Goal: Task Accomplishment & Management: Manage account settings

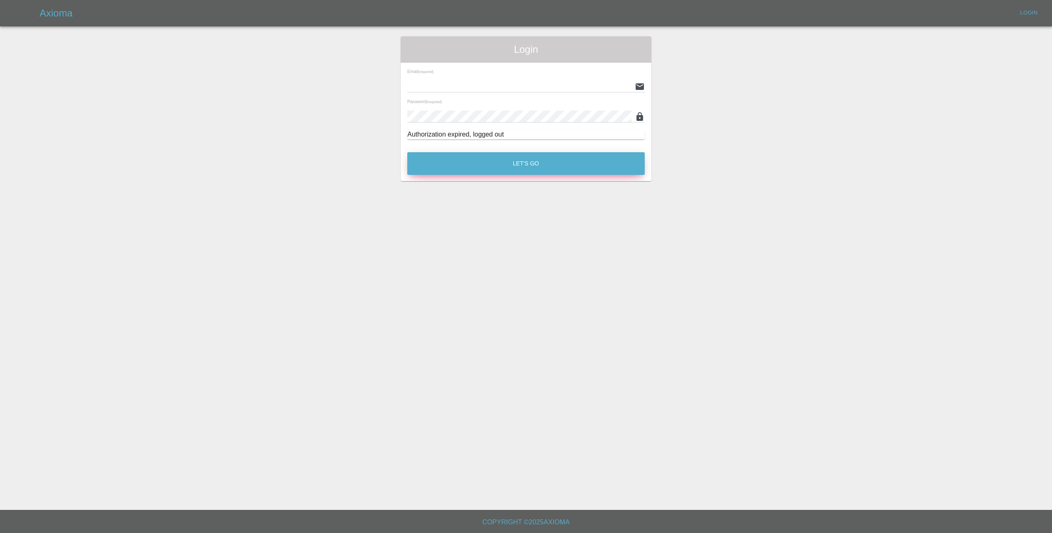
type input "lmfsmartrepairs@outlook.com"
click at [492, 159] on button "Let's Go" at bounding box center [525, 163] width 237 height 23
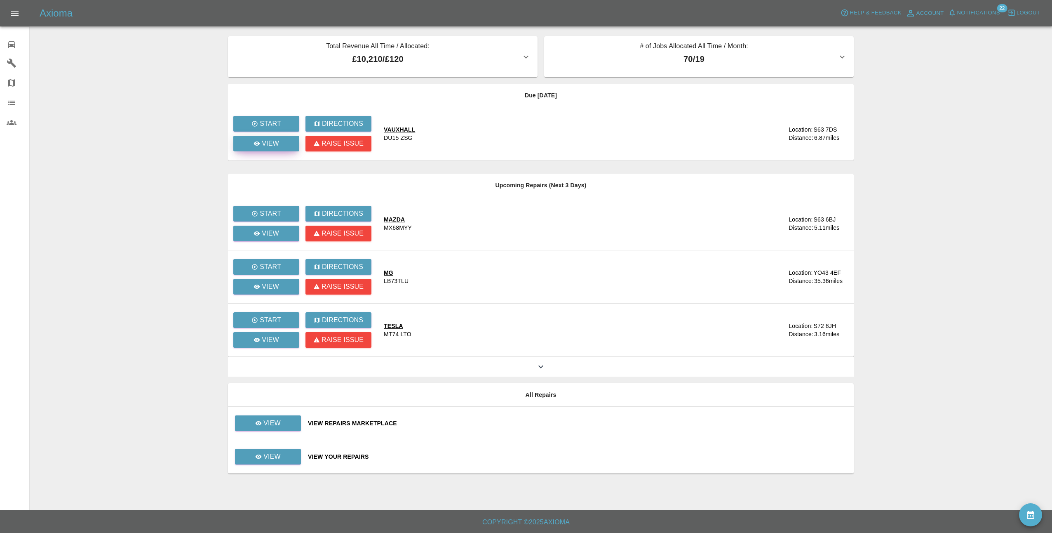
click at [270, 141] on p "View" at bounding box center [270, 144] width 17 height 10
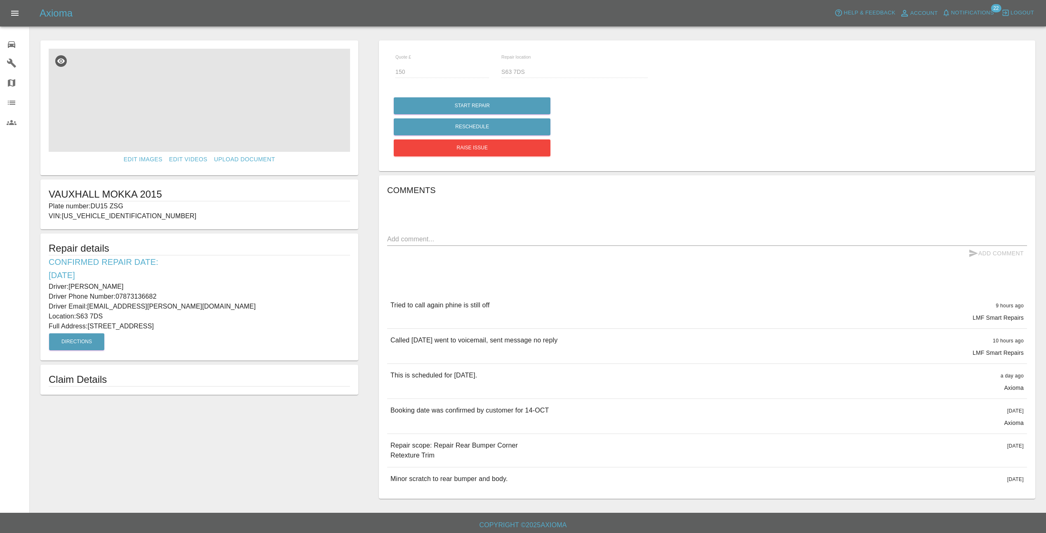
click at [178, 104] on img at bounding box center [199, 100] width 301 height 103
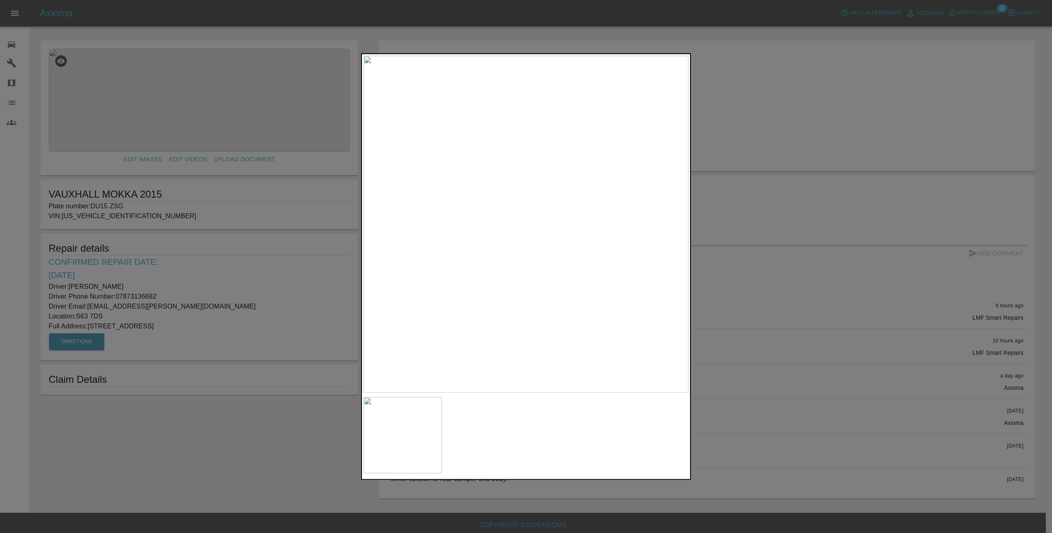
click at [716, 242] on div at bounding box center [526, 266] width 1052 height 533
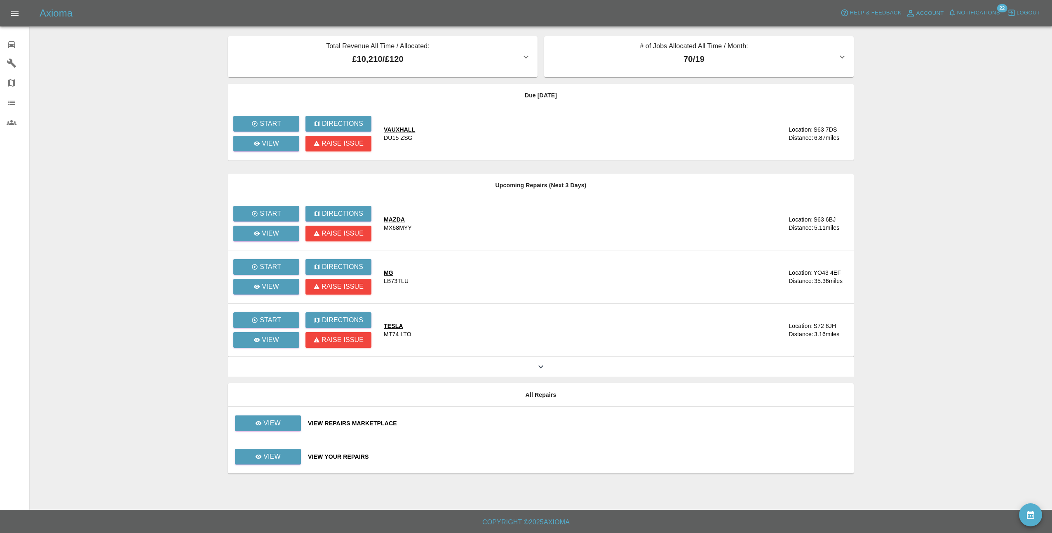
click at [843, 57] on icon "button" at bounding box center [842, 56] width 5 height 3
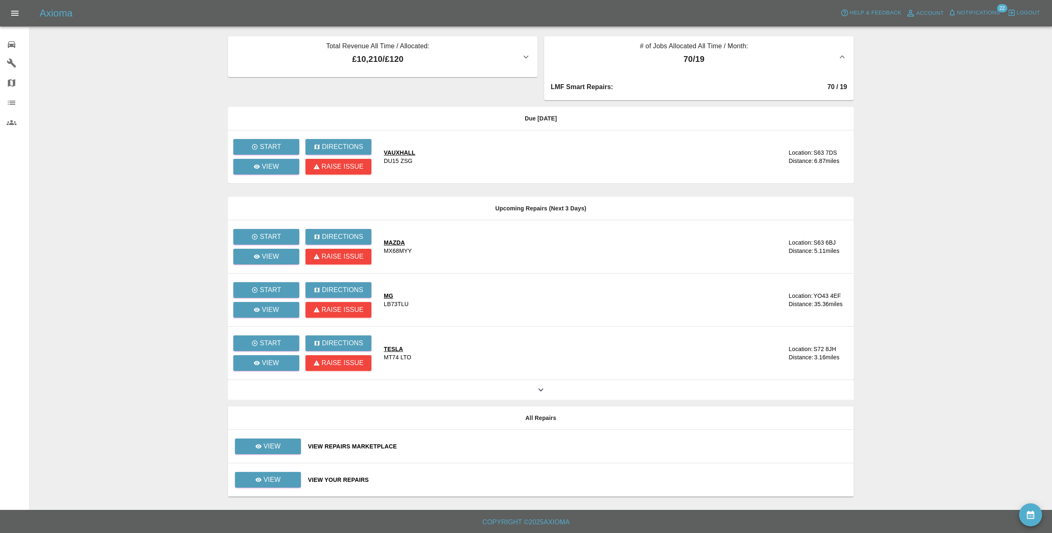
click at [843, 57] on icon "button" at bounding box center [842, 57] width 10 height 10
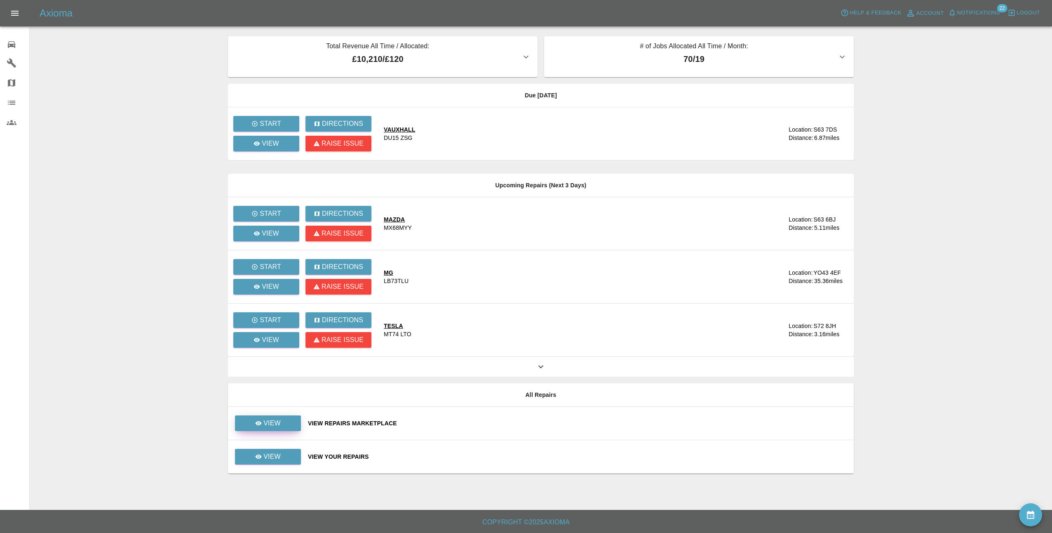
click at [283, 420] on link "View" at bounding box center [268, 423] width 66 height 16
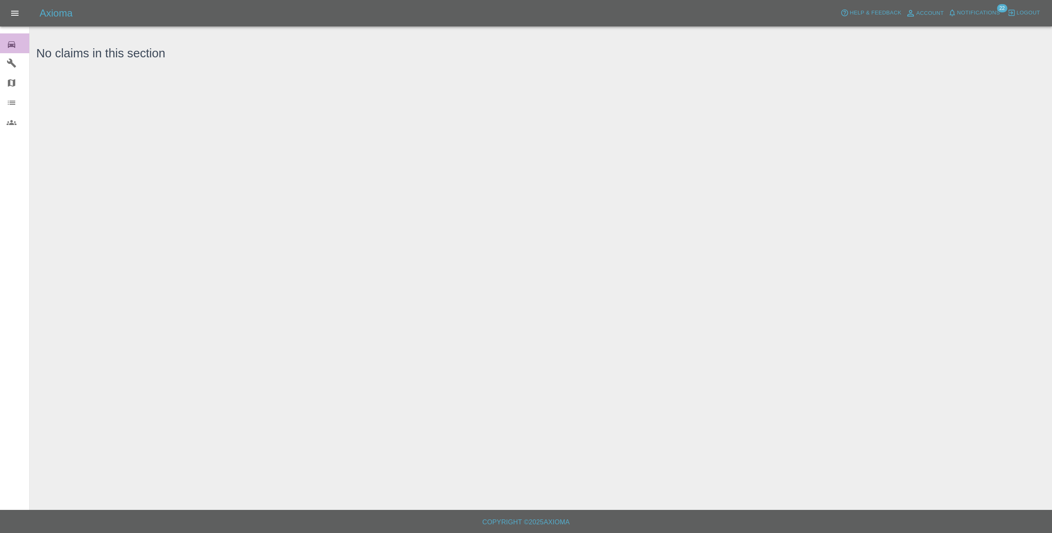
click at [14, 43] on icon at bounding box center [11, 44] width 7 height 7
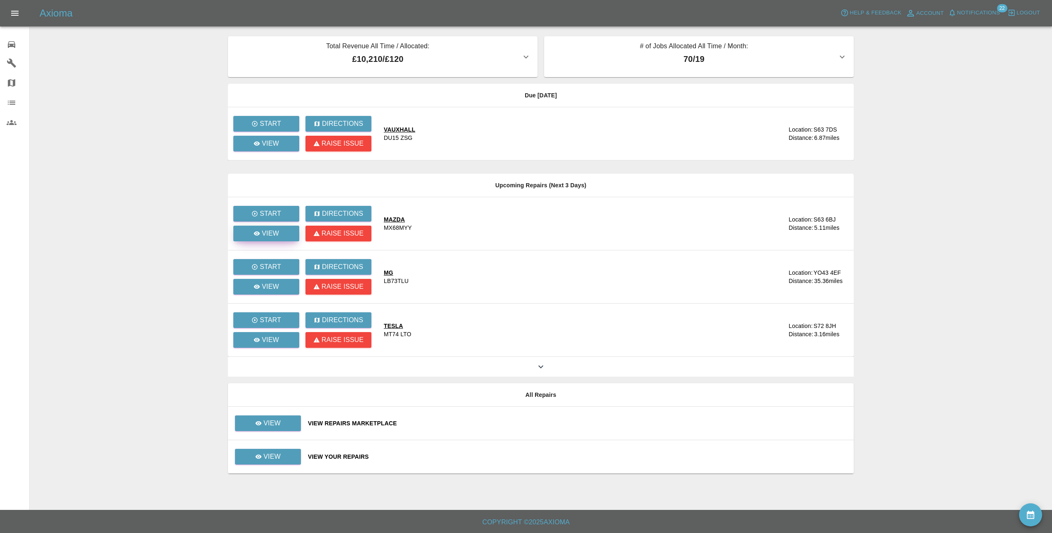
click at [261, 233] on div "View" at bounding box center [267, 233] width 26 height 10
